Goal: Task Accomplishment & Management: Manage account settings

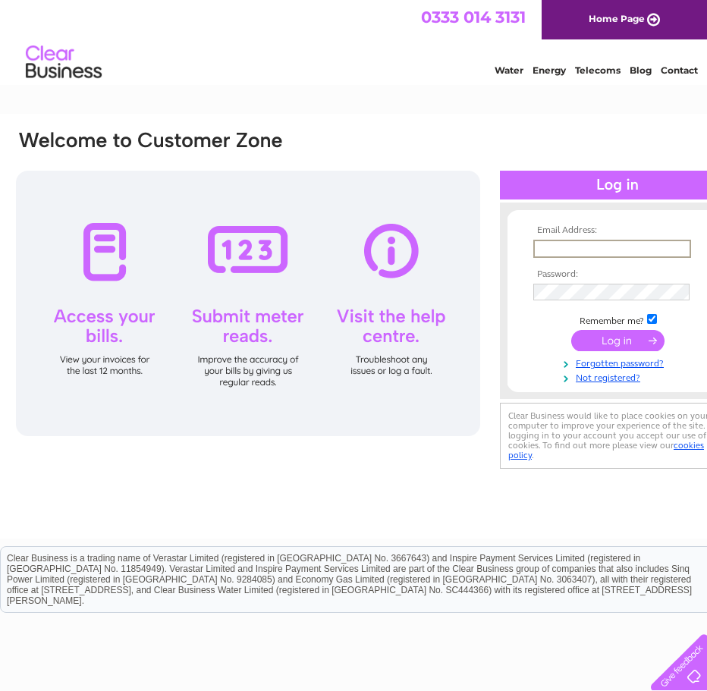
type input "newharbourcafe@hotmail.com"
click at [571, 330] on input "submit" at bounding box center [617, 340] width 93 height 21
click at [601, 338] on input "submit" at bounding box center [617, 340] width 93 height 21
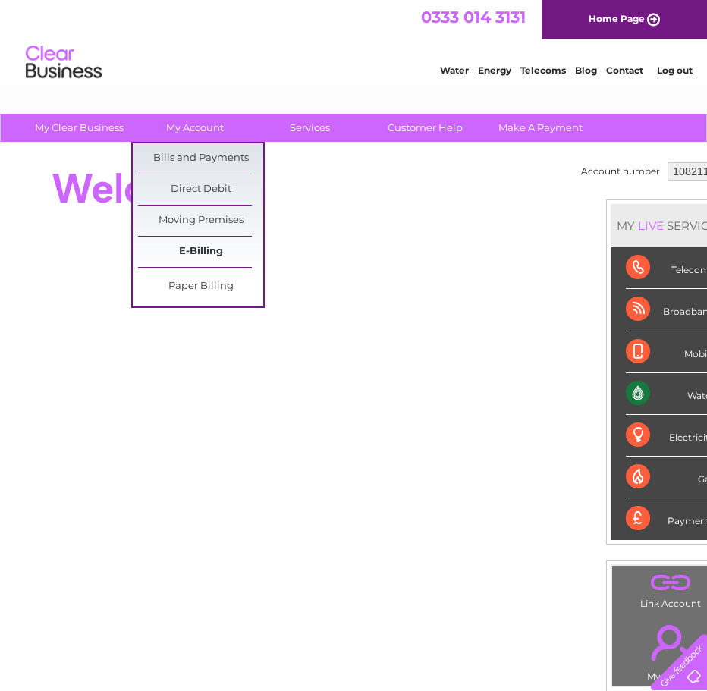
click at [213, 246] on link "E-Billing" at bounding box center [200, 252] width 125 height 30
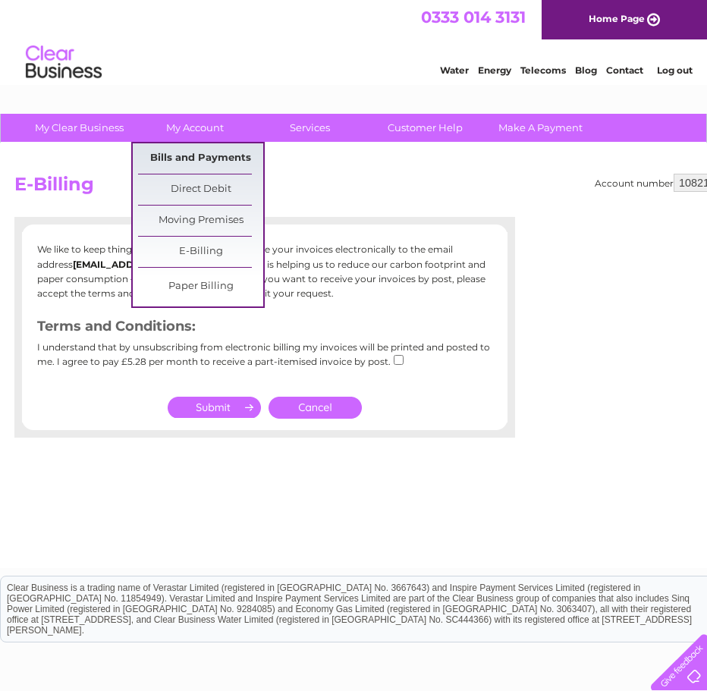
click at [202, 161] on link "Bills and Payments" at bounding box center [200, 158] width 125 height 30
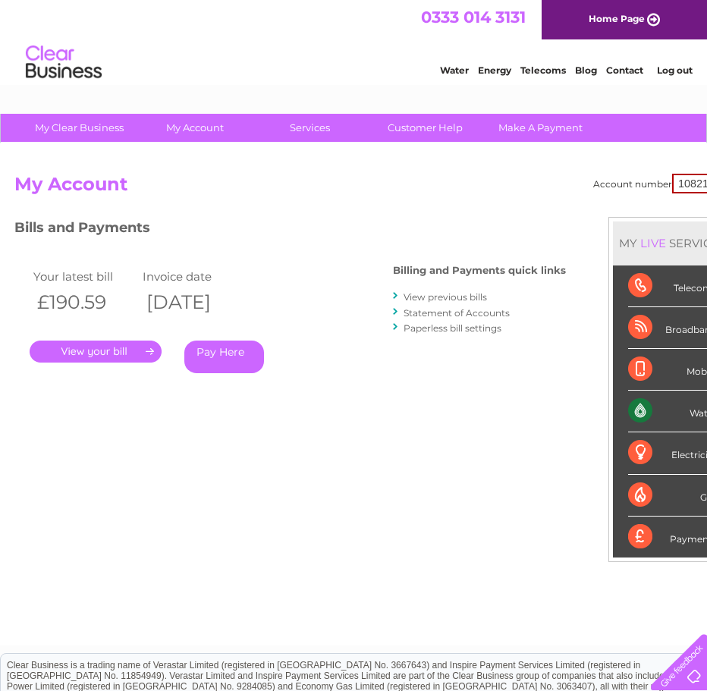
click at [428, 297] on link "View previous bills" at bounding box center [444, 296] width 83 height 11
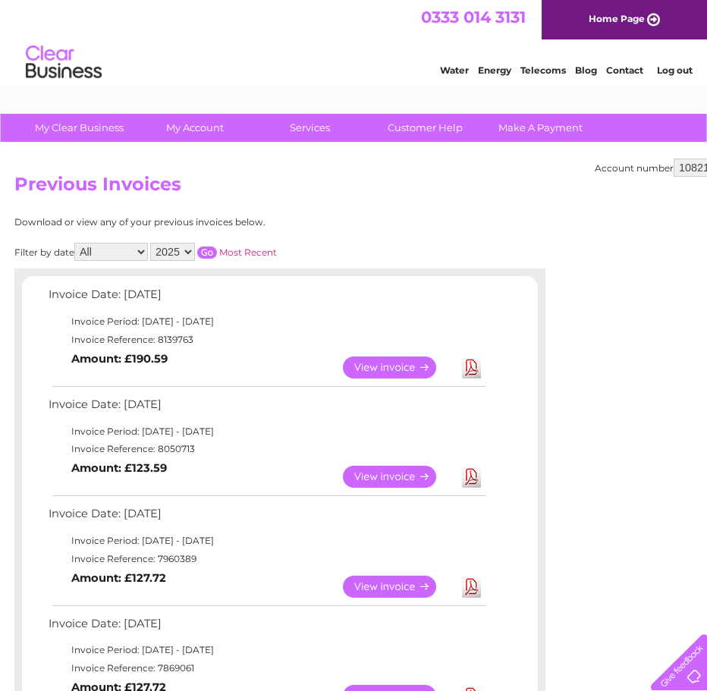
click at [389, 478] on link "View" at bounding box center [398, 476] width 111 height 22
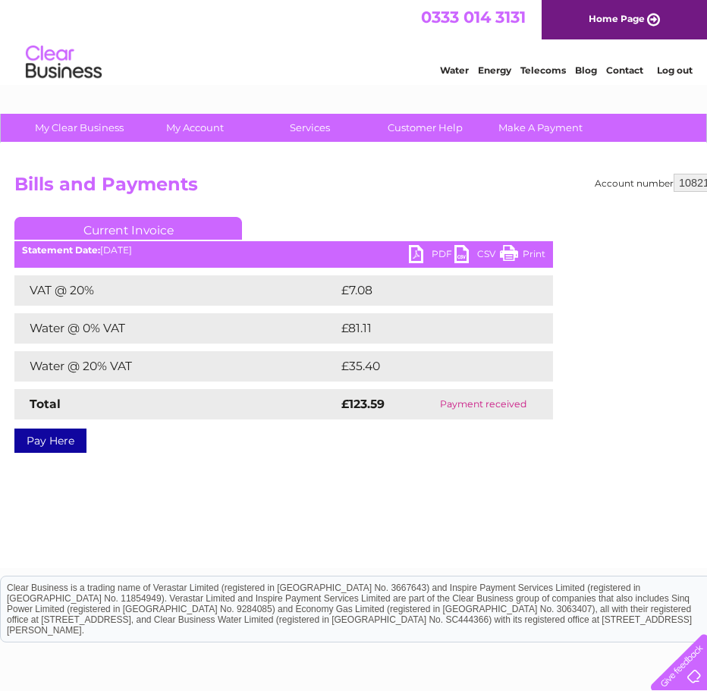
click at [425, 255] on link "PDF" at bounding box center [431, 256] width 45 height 22
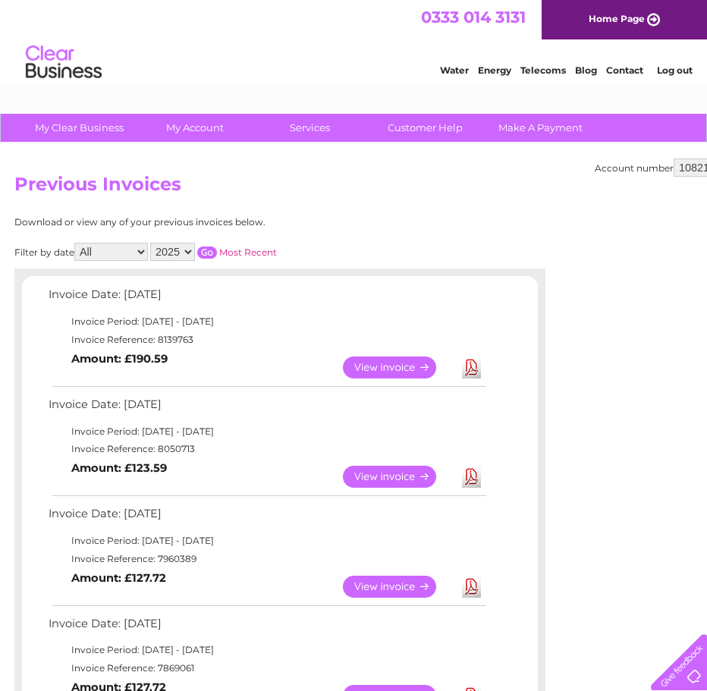
click at [416, 367] on link "View" at bounding box center [398, 367] width 111 height 22
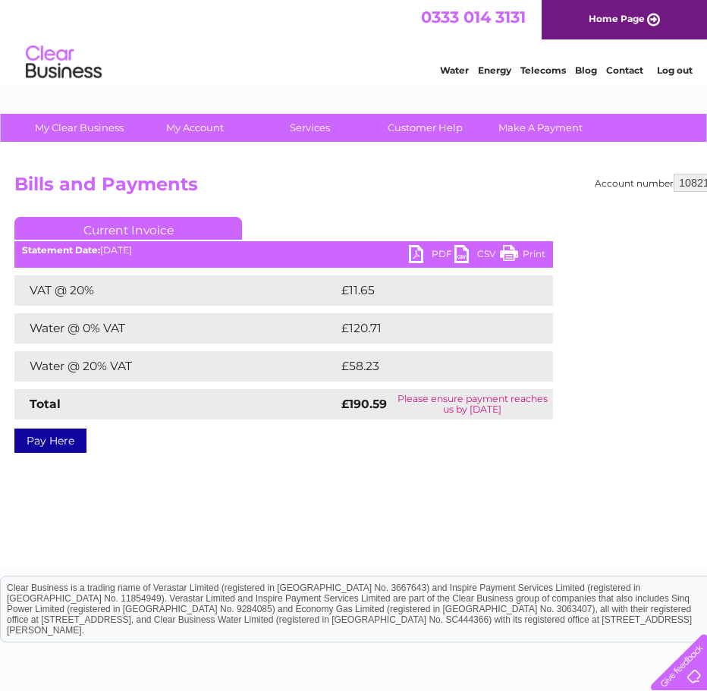
click at [419, 252] on link "PDF" at bounding box center [431, 256] width 45 height 22
